Goal: Task Accomplishment & Management: Manage account settings

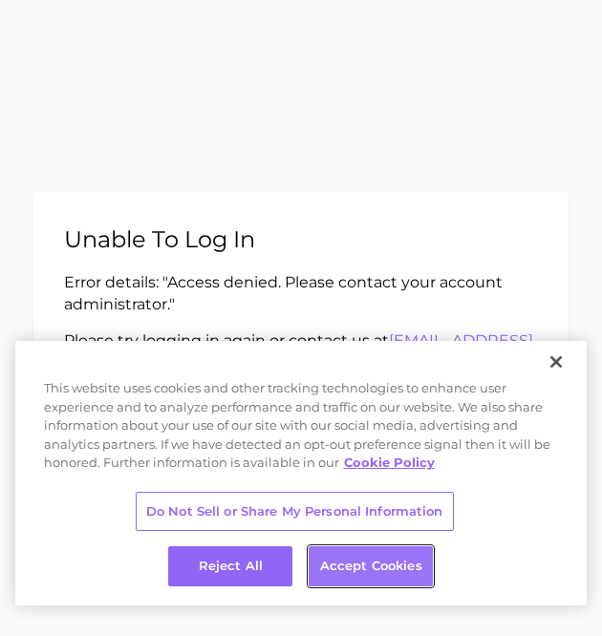
click at [354, 568] on button "Accept Cookies" at bounding box center [370, 566] width 124 height 40
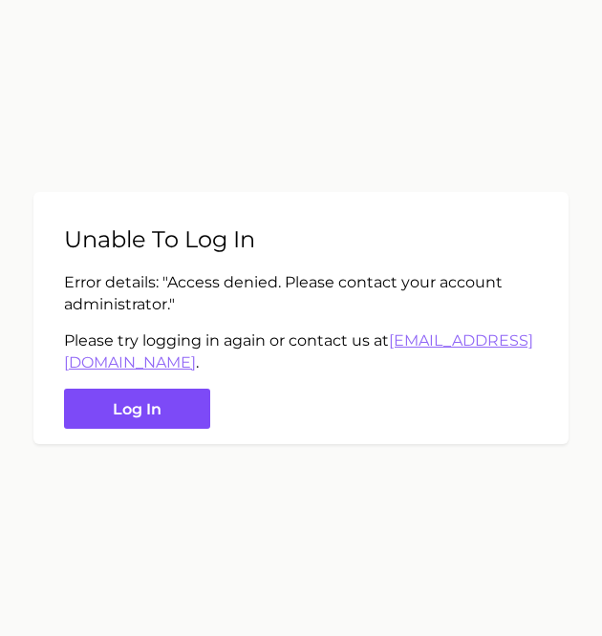
click at [130, 406] on button "Log in" at bounding box center [137, 409] width 146 height 41
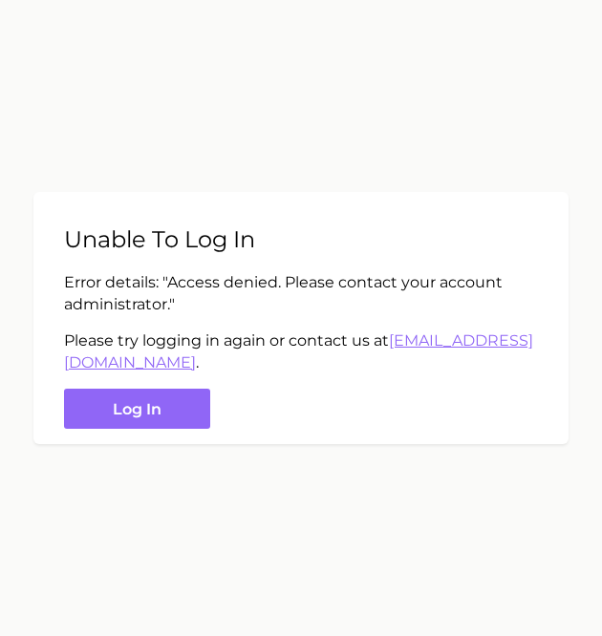
click at [30, 173] on main "Unable to log in Error details: " Access denied. Please contact your account ad…" at bounding box center [301, 318] width 602 height 636
click at [23, 224] on main "Unable to log in Error details: " Access denied. Please contact your account ad…" at bounding box center [301, 318] width 602 height 636
